Goal: Information Seeking & Learning: Find specific fact

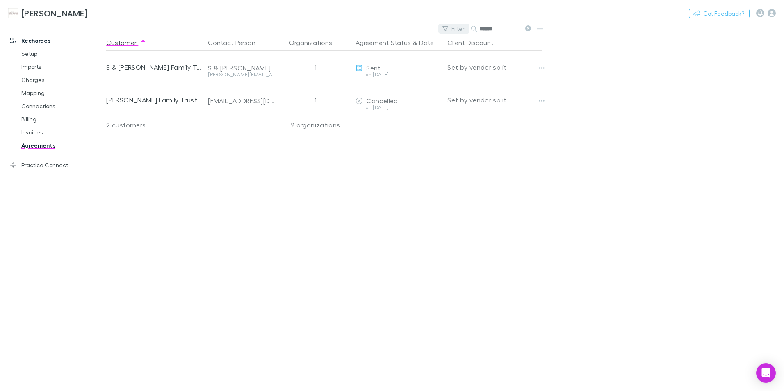
drag, startPoint x: 499, startPoint y: 28, endPoint x: 464, endPoint y: 32, distance: 35.4
click at [464, 32] on div "Filter Search ******" at bounding box center [486, 28] width 96 height 11
type input "********"
